Goal: Information Seeking & Learning: Learn about a topic

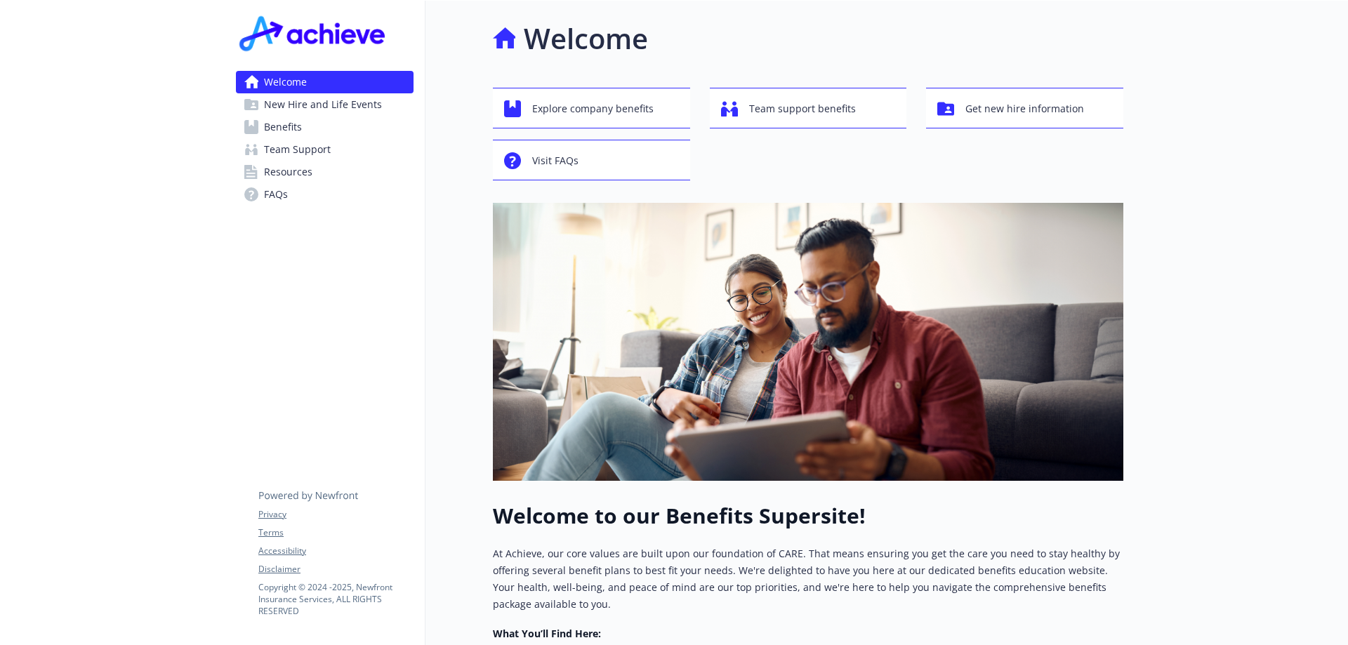
click at [339, 107] on span "New Hire and Life Events" at bounding box center [323, 104] width 118 height 22
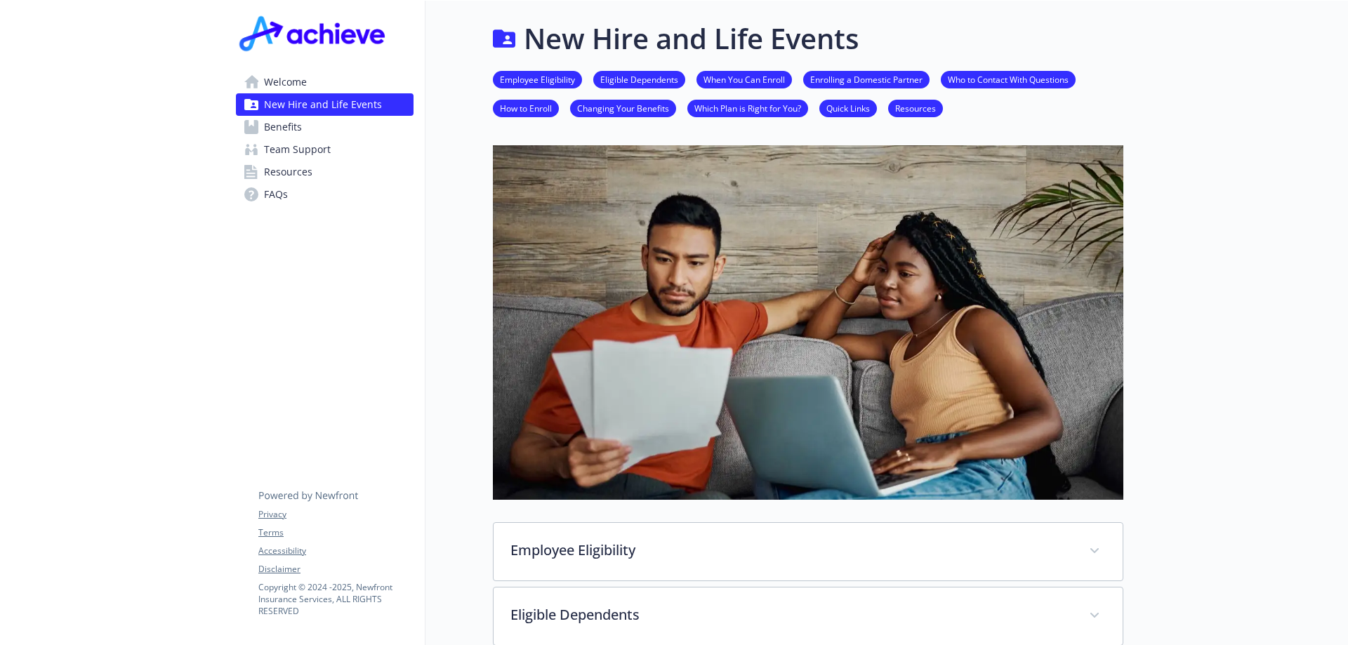
click at [296, 140] on span "Team Support" at bounding box center [297, 149] width 67 height 22
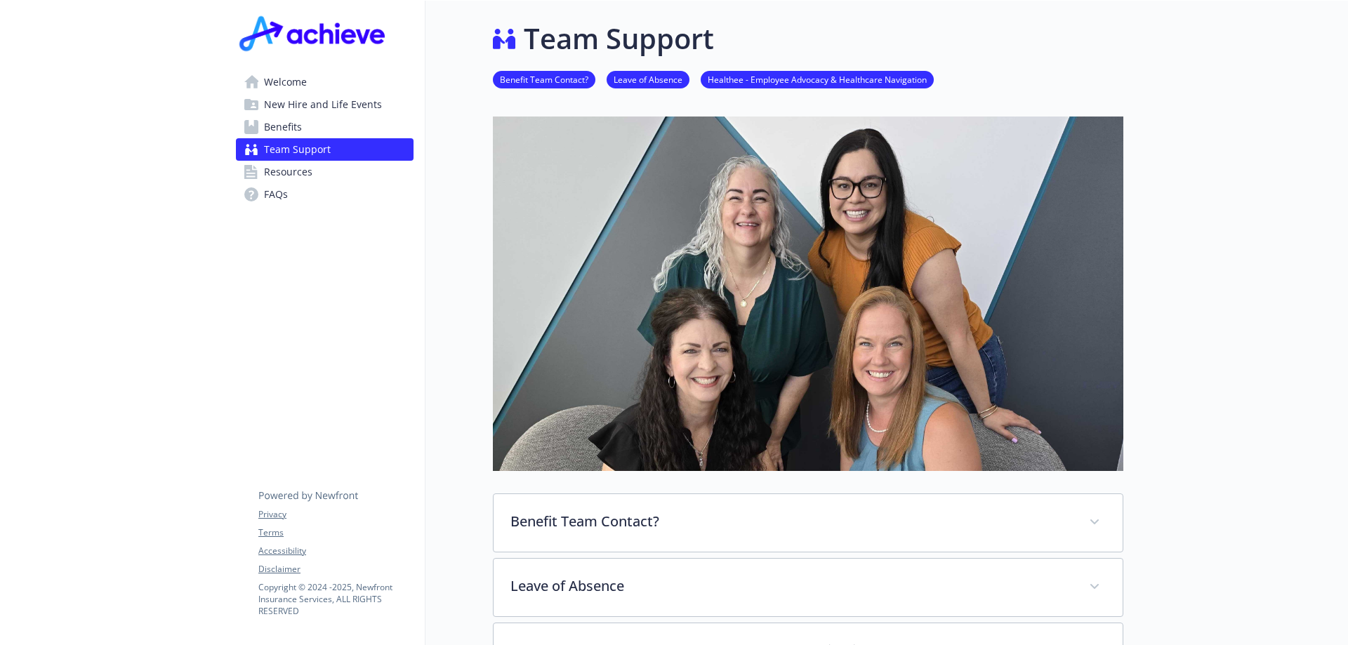
click at [298, 174] on span "Resources" at bounding box center [288, 172] width 48 height 22
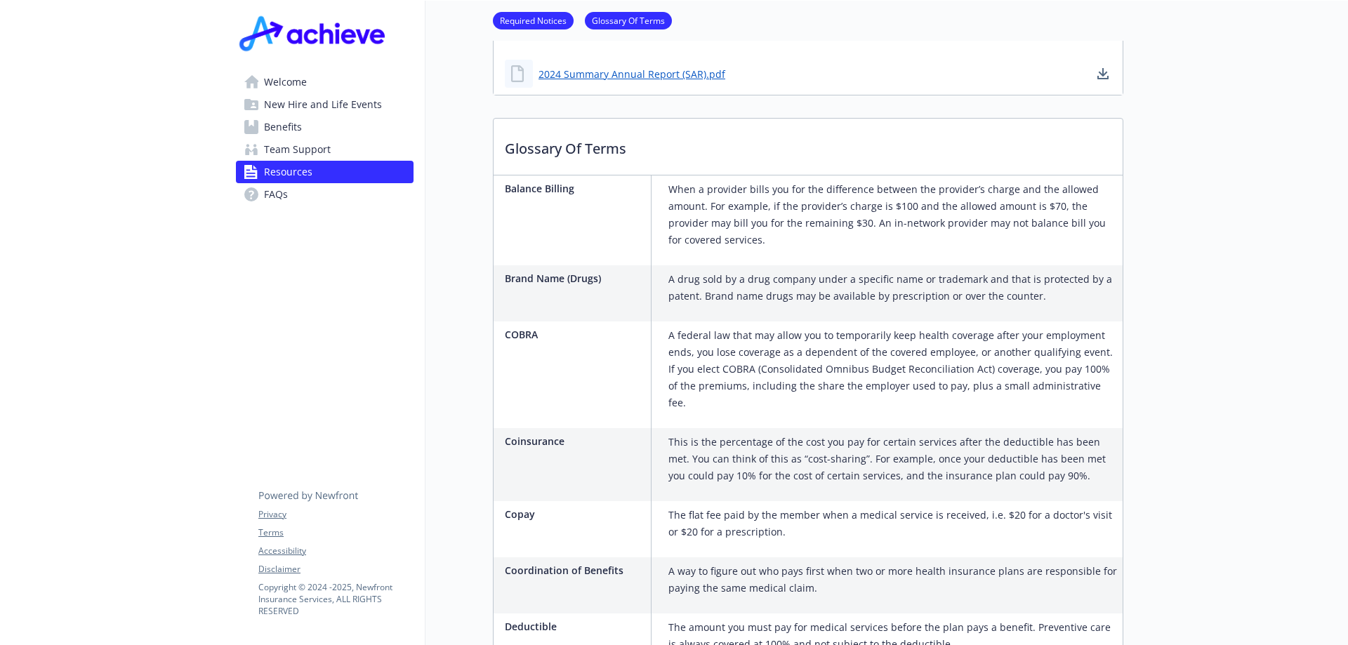
scroll to position [702, 0]
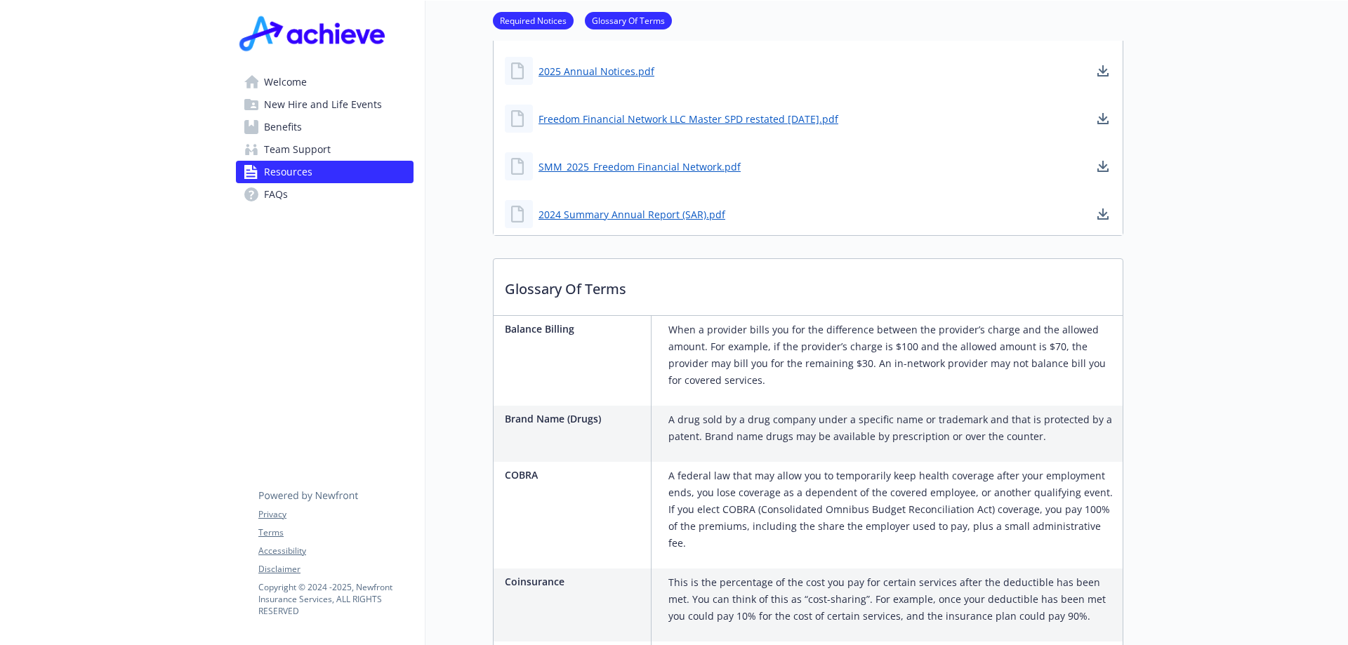
click at [281, 192] on span "FAQs" at bounding box center [276, 194] width 24 height 22
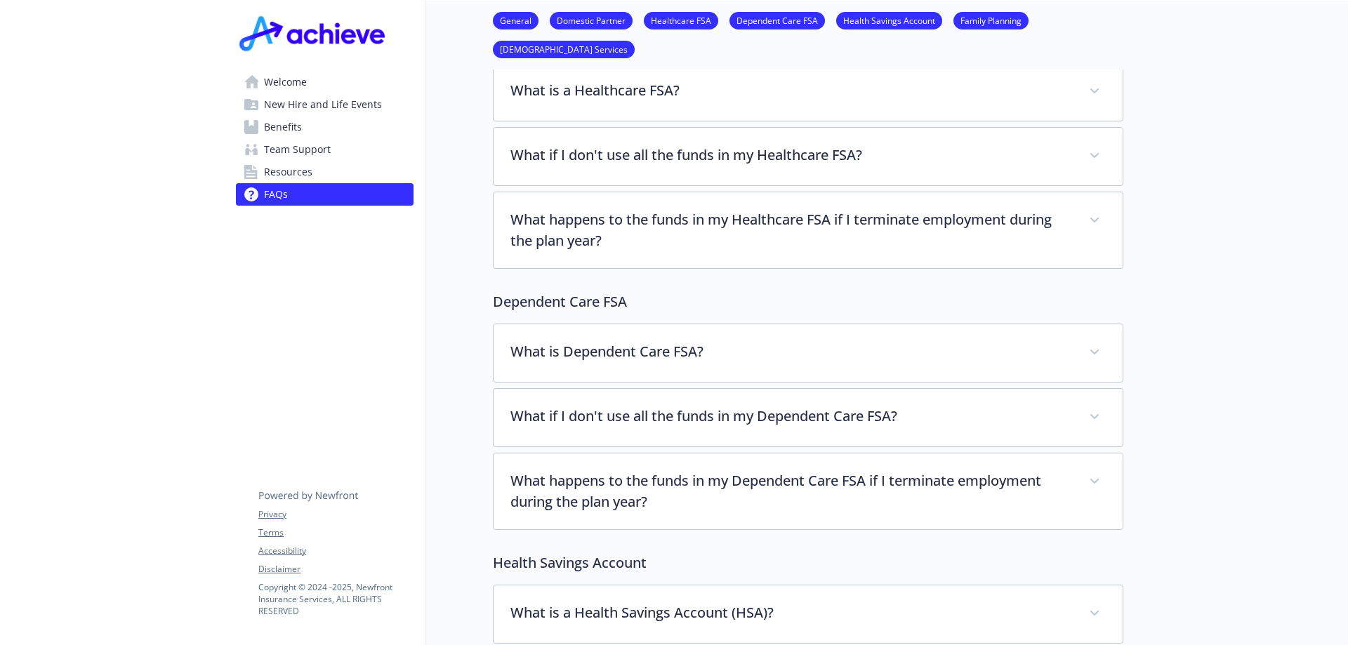
scroll to position [492, 0]
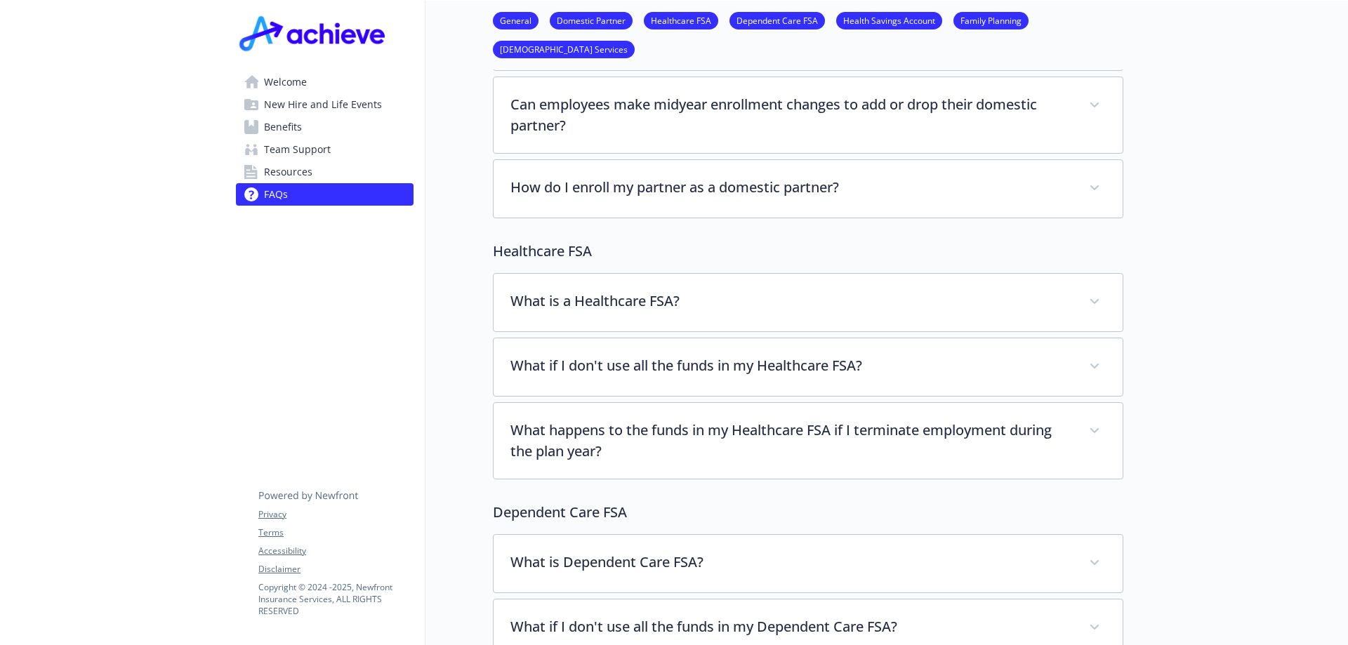
click at [284, 79] on span "Welcome" at bounding box center [285, 82] width 43 height 22
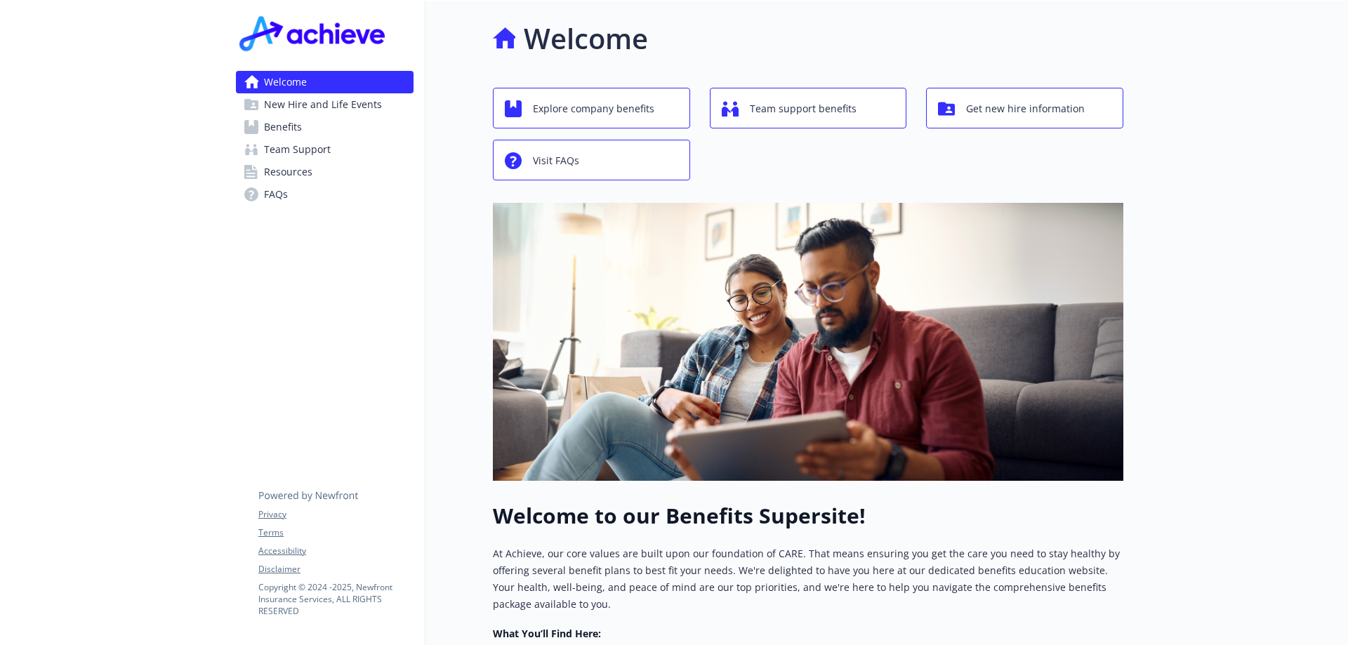
click at [279, 131] on span "Benefits" at bounding box center [283, 127] width 38 height 22
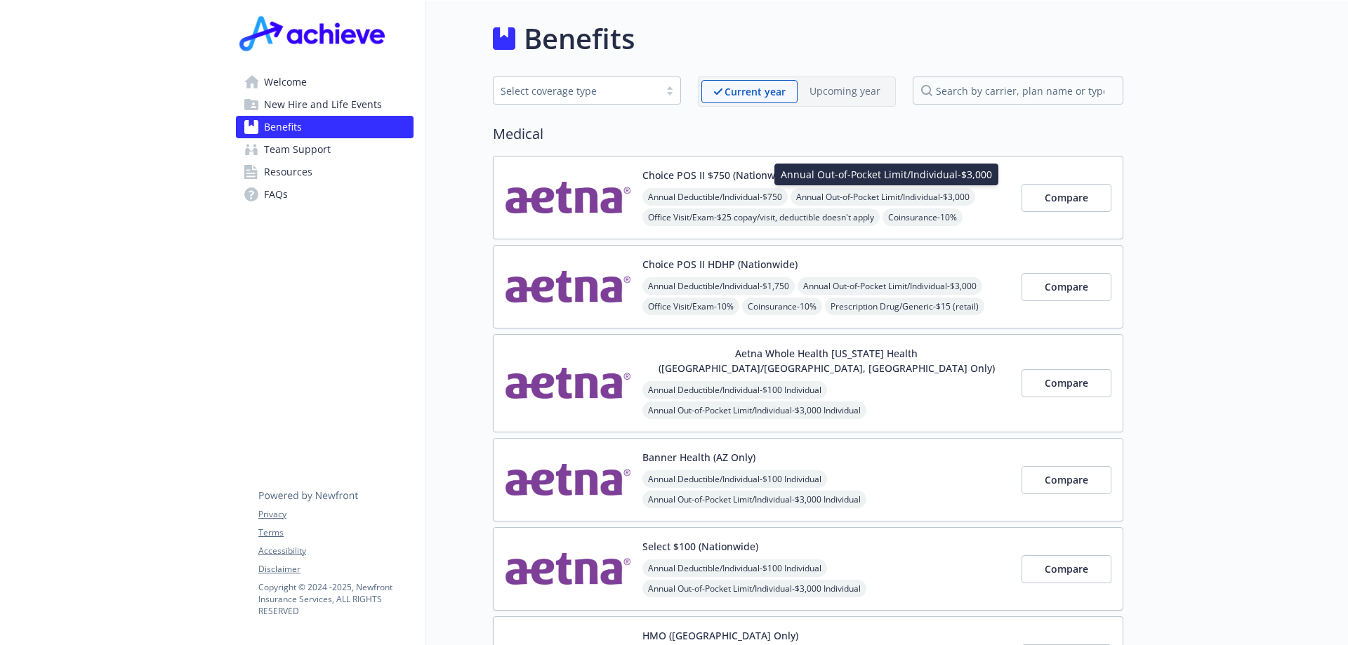
scroll to position [140, 0]
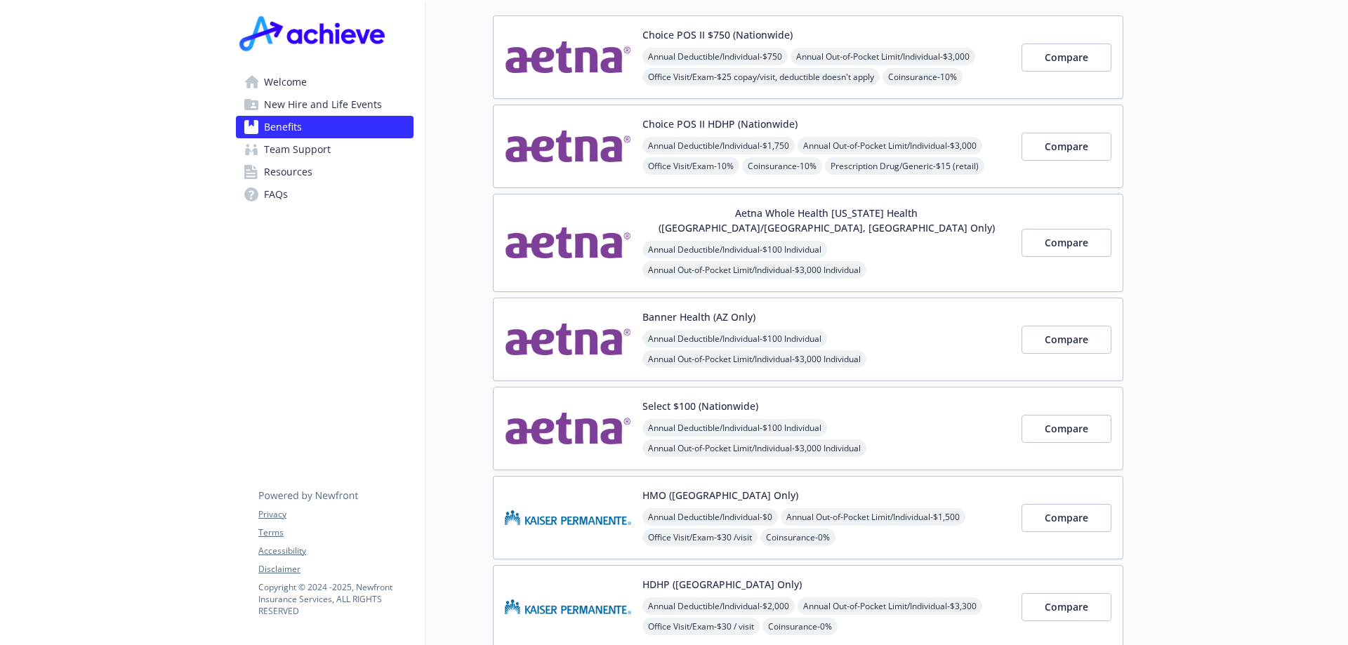
click at [669, 310] on button "Banner Health (AZ Only)" at bounding box center [699, 317] width 113 height 15
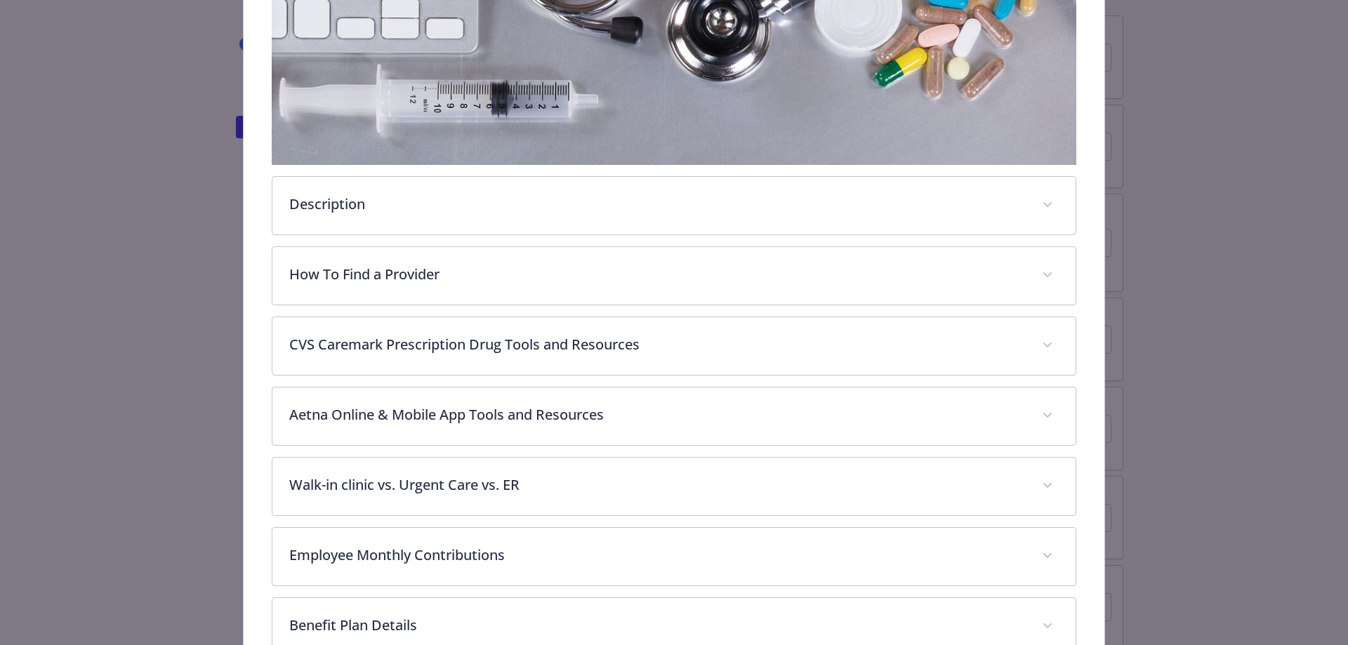
scroll to position [463, 0]
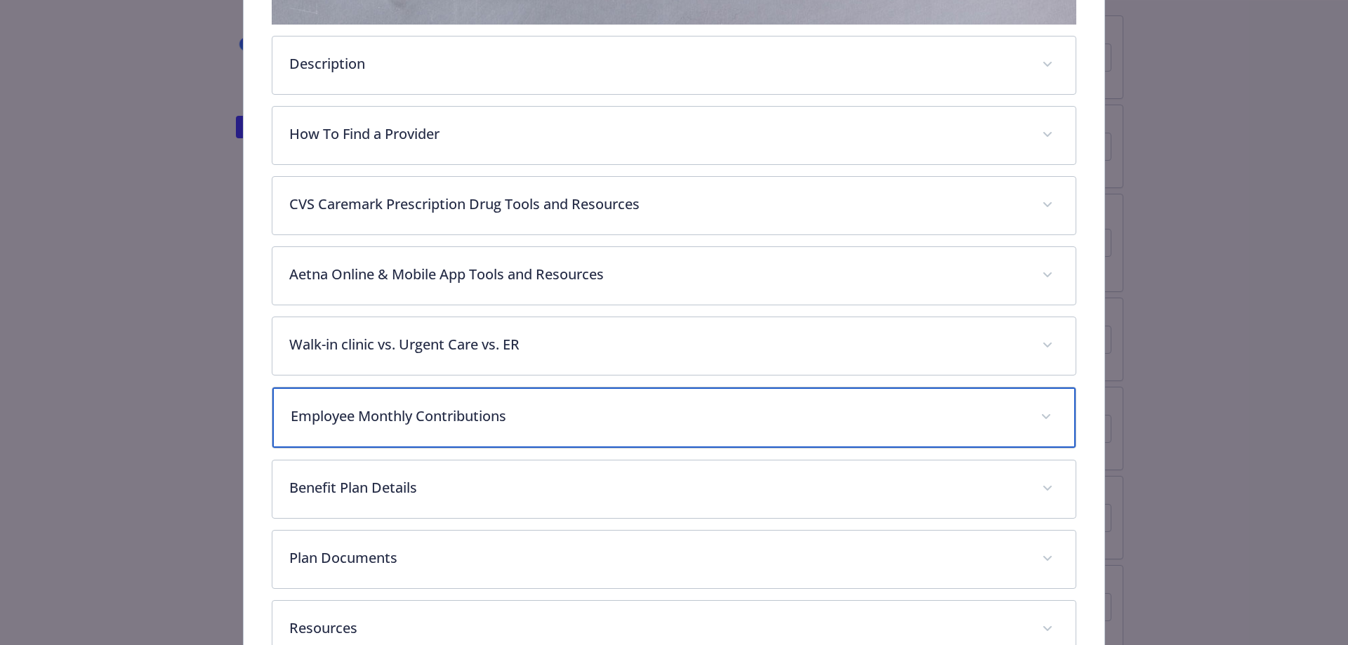
click at [402, 408] on p "Employee Monthly Contributions" at bounding box center [658, 416] width 734 height 21
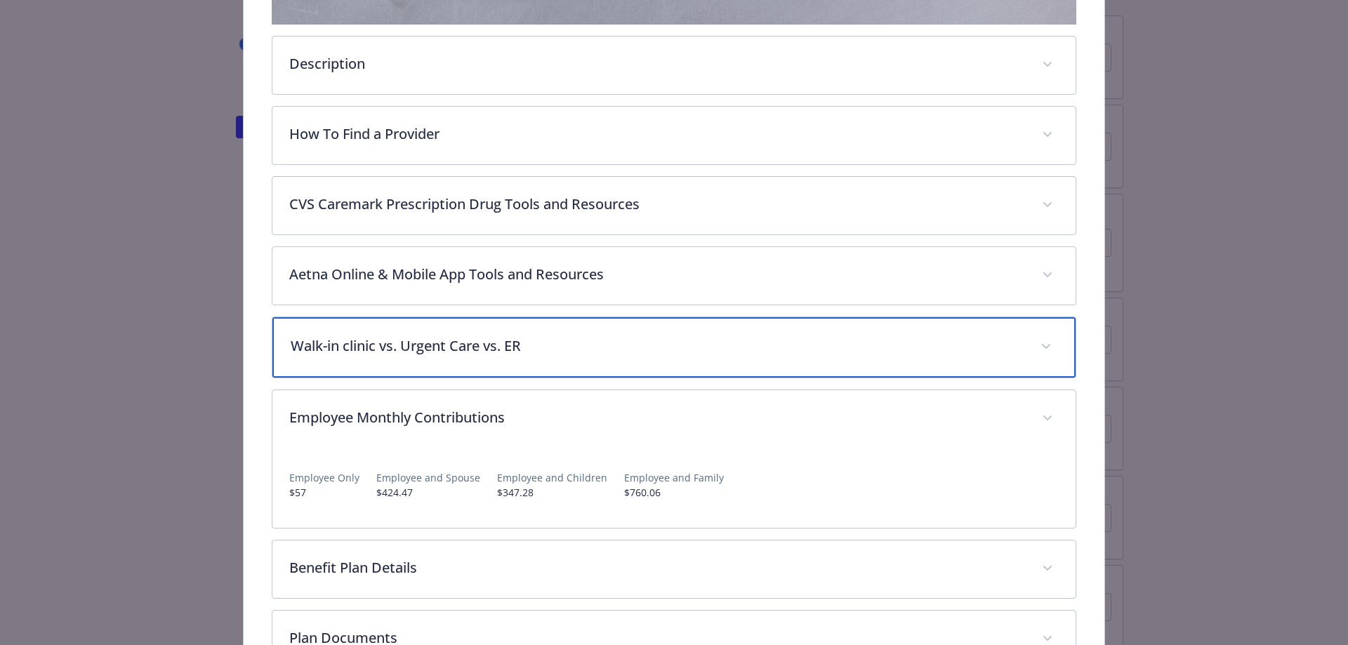
click at [612, 350] on p "Walk-in clinic vs. Urgent Care vs. ER" at bounding box center [658, 346] width 734 height 21
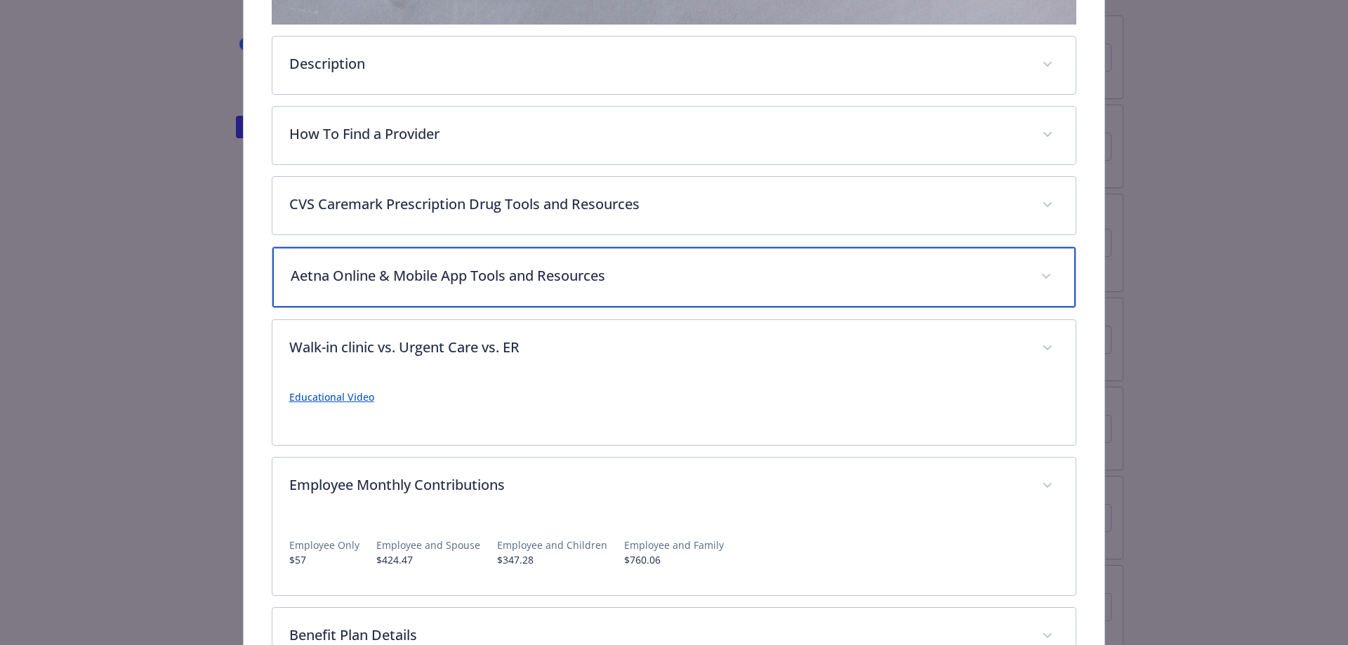
click at [630, 277] on p "Aetna Online & Mobile App Tools and Resources" at bounding box center [658, 275] width 734 height 21
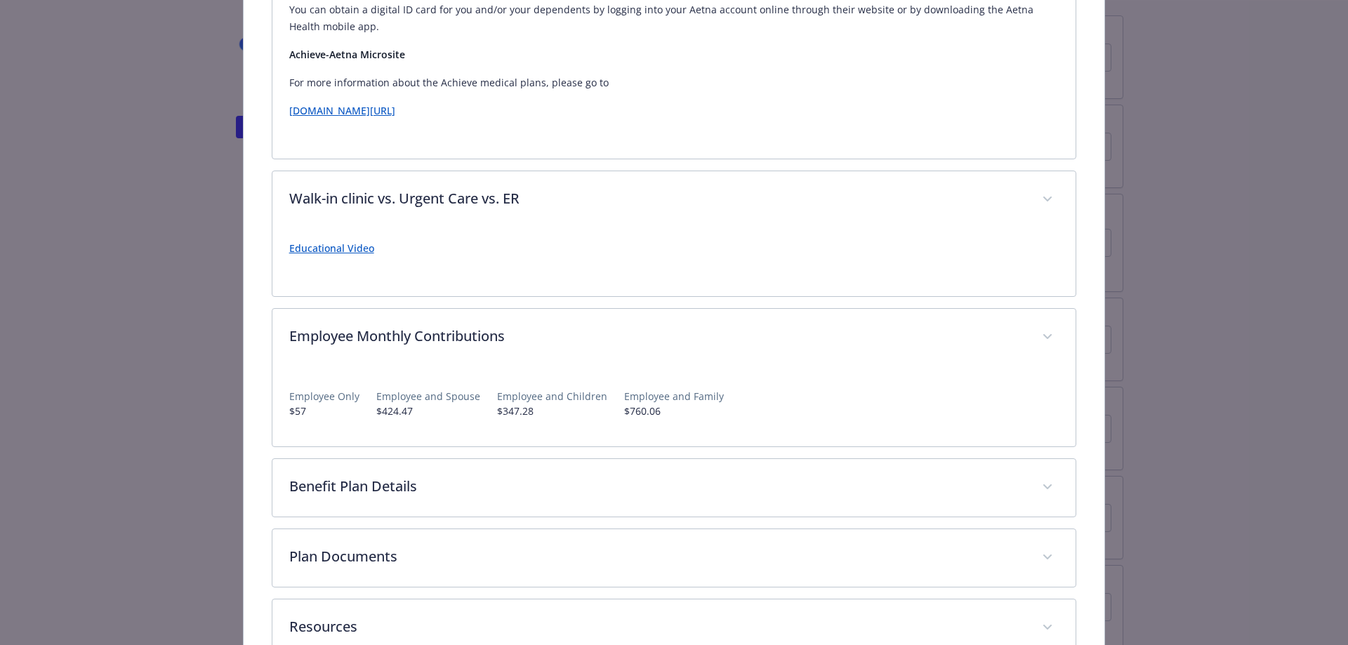
scroll to position [1045, 0]
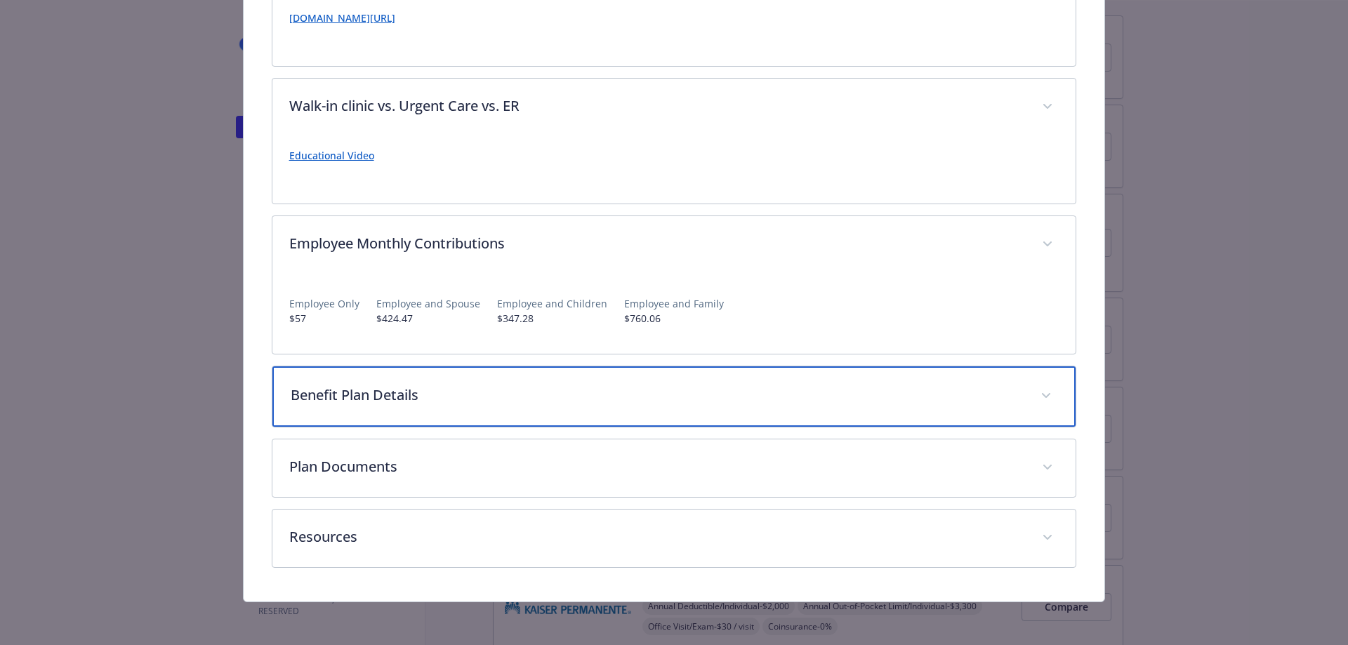
click at [422, 409] on div "Benefit Plan Details" at bounding box center [674, 397] width 804 height 60
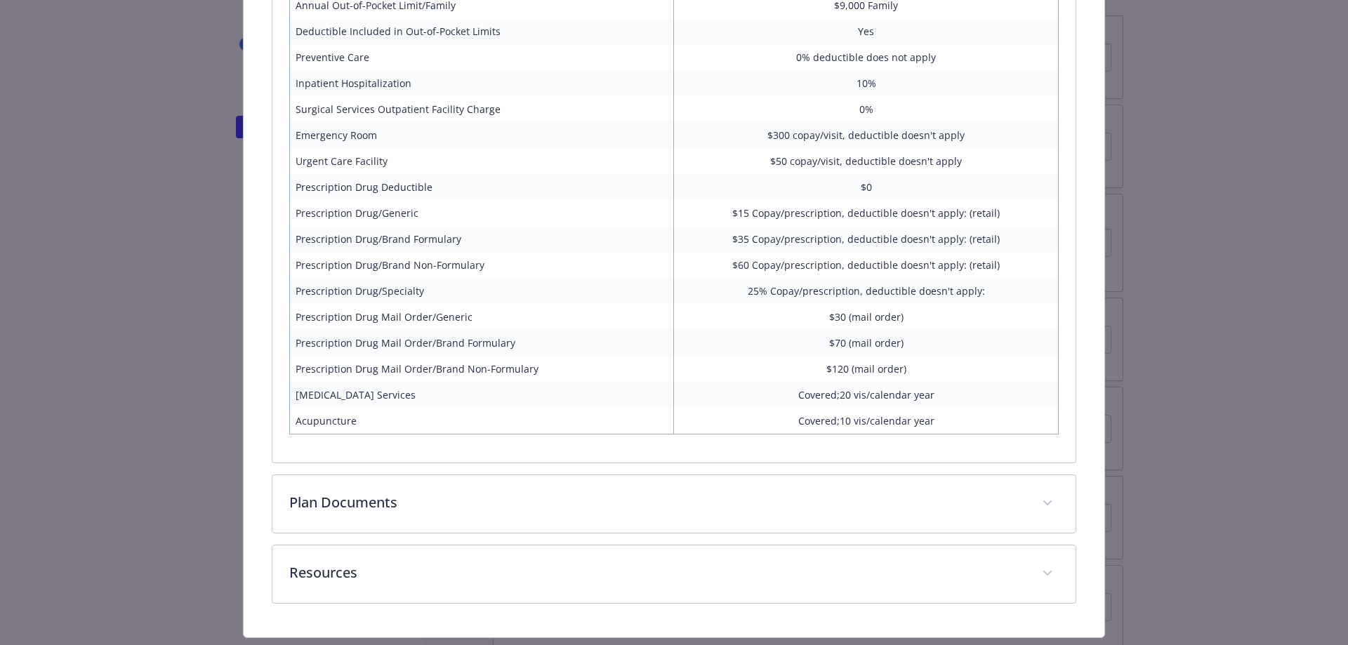
scroll to position [1710, 0]
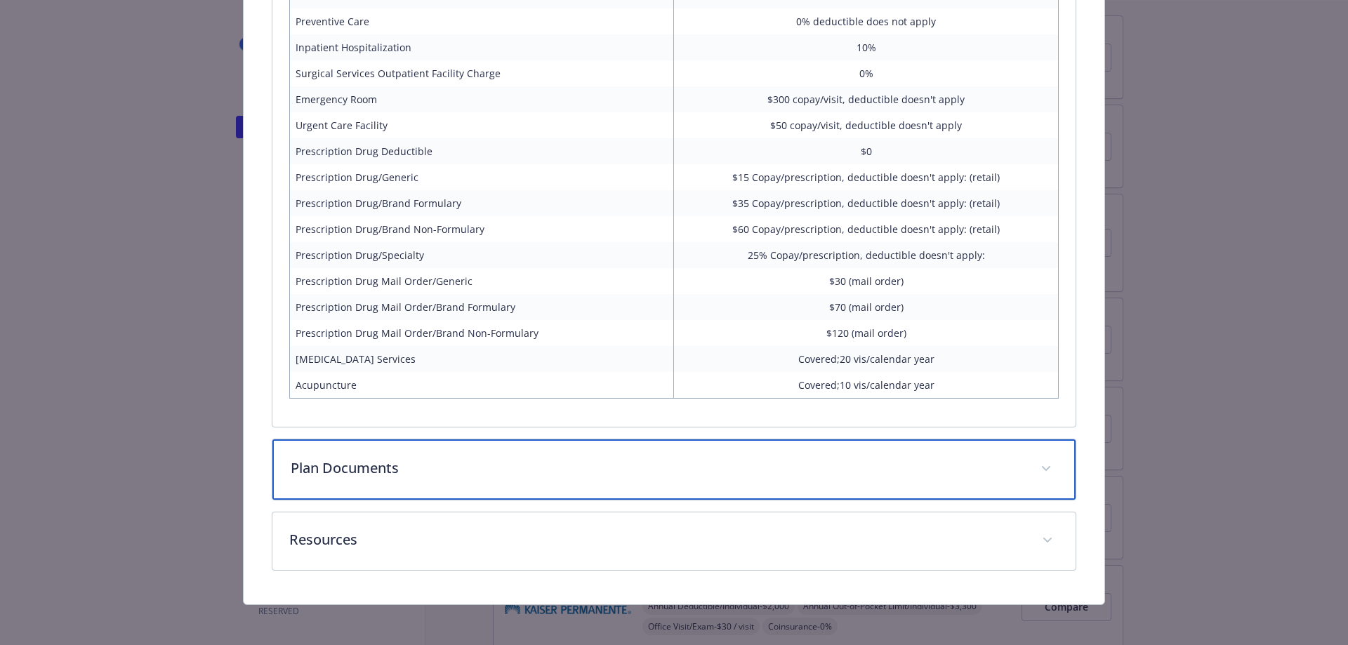
click at [1042, 466] on icon "details for plan Medical - Banner Health (AZ Only) - Medical EPO" at bounding box center [1046, 469] width 8 height 6
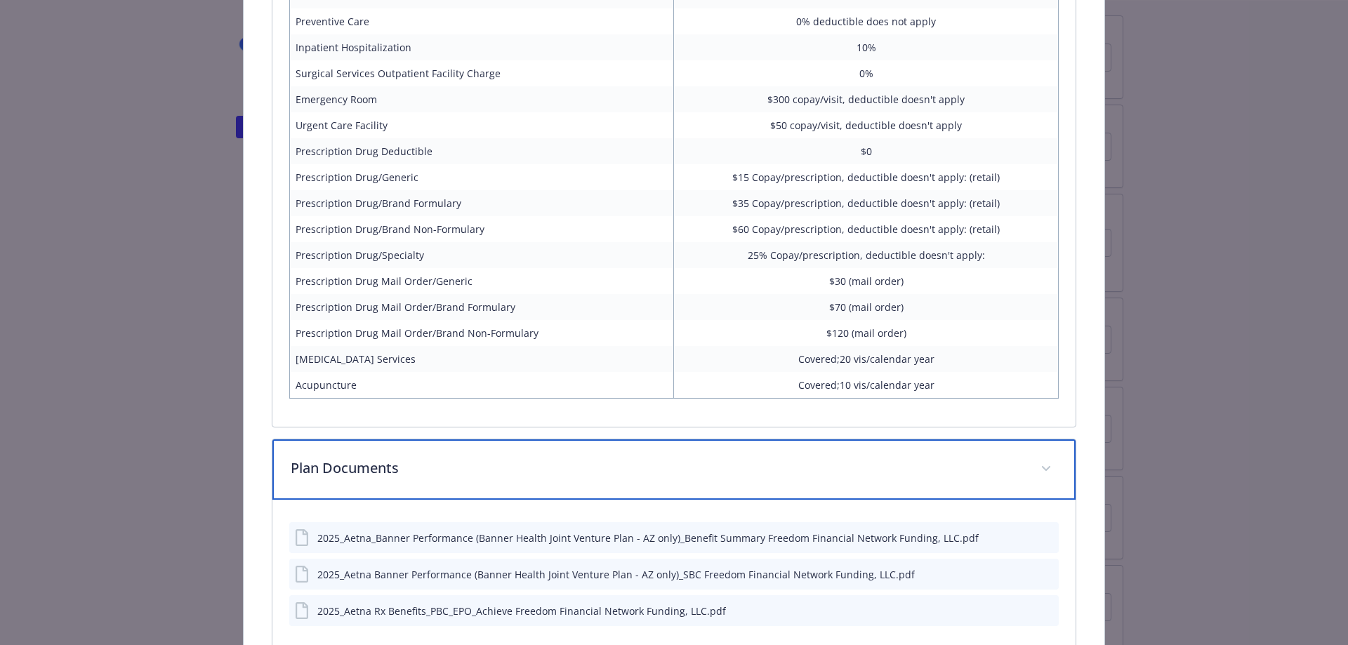
scroll to position [1847, 0]
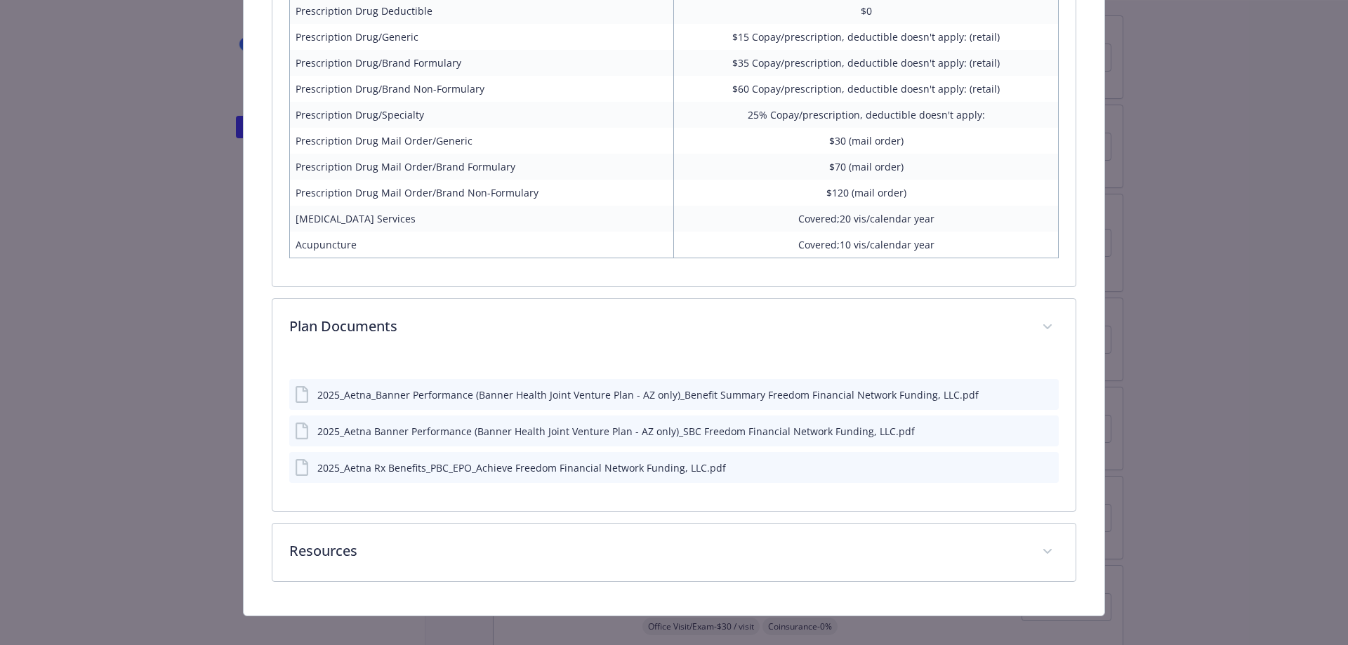
click at [1040, 395] on icon "preview file" at bounding box center [1045, 394] width 13 height 10
click at [1039, 431] on icon "preview file" at bounding box center [1045, 431] width 13 height 10
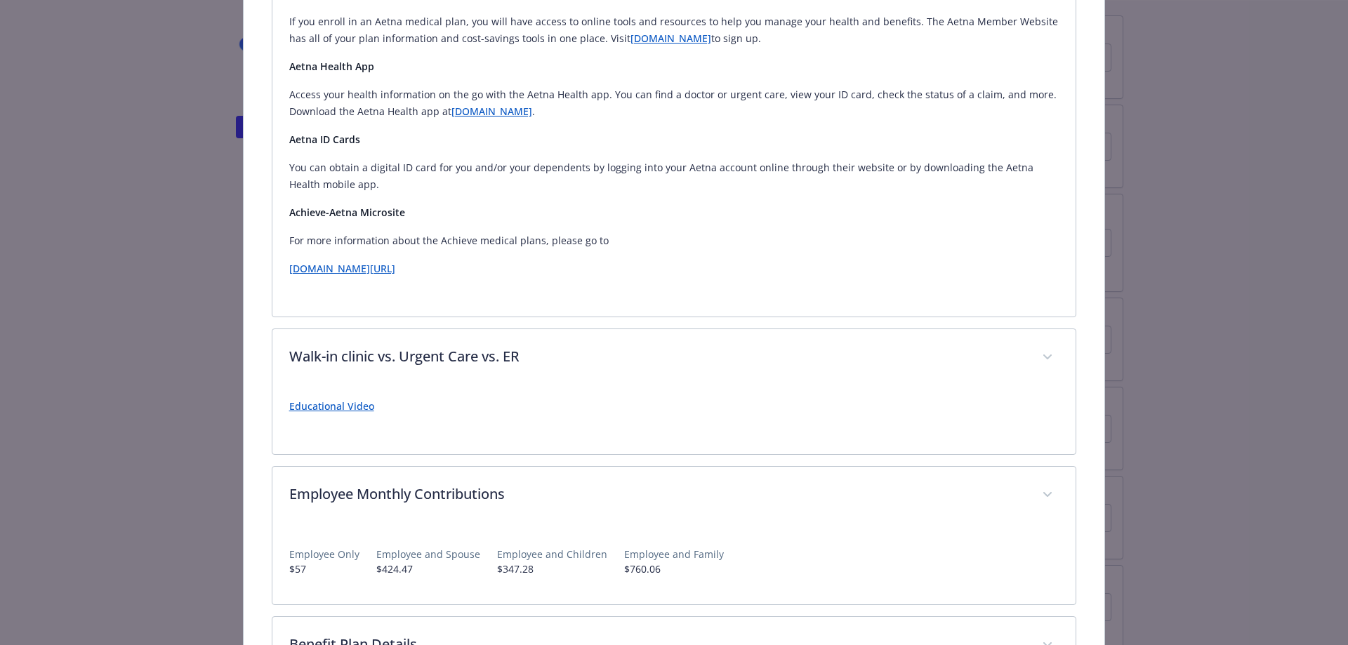
scroll to position [513, 0]
